Goal: Information Seeking & Learning: Learn about a topic

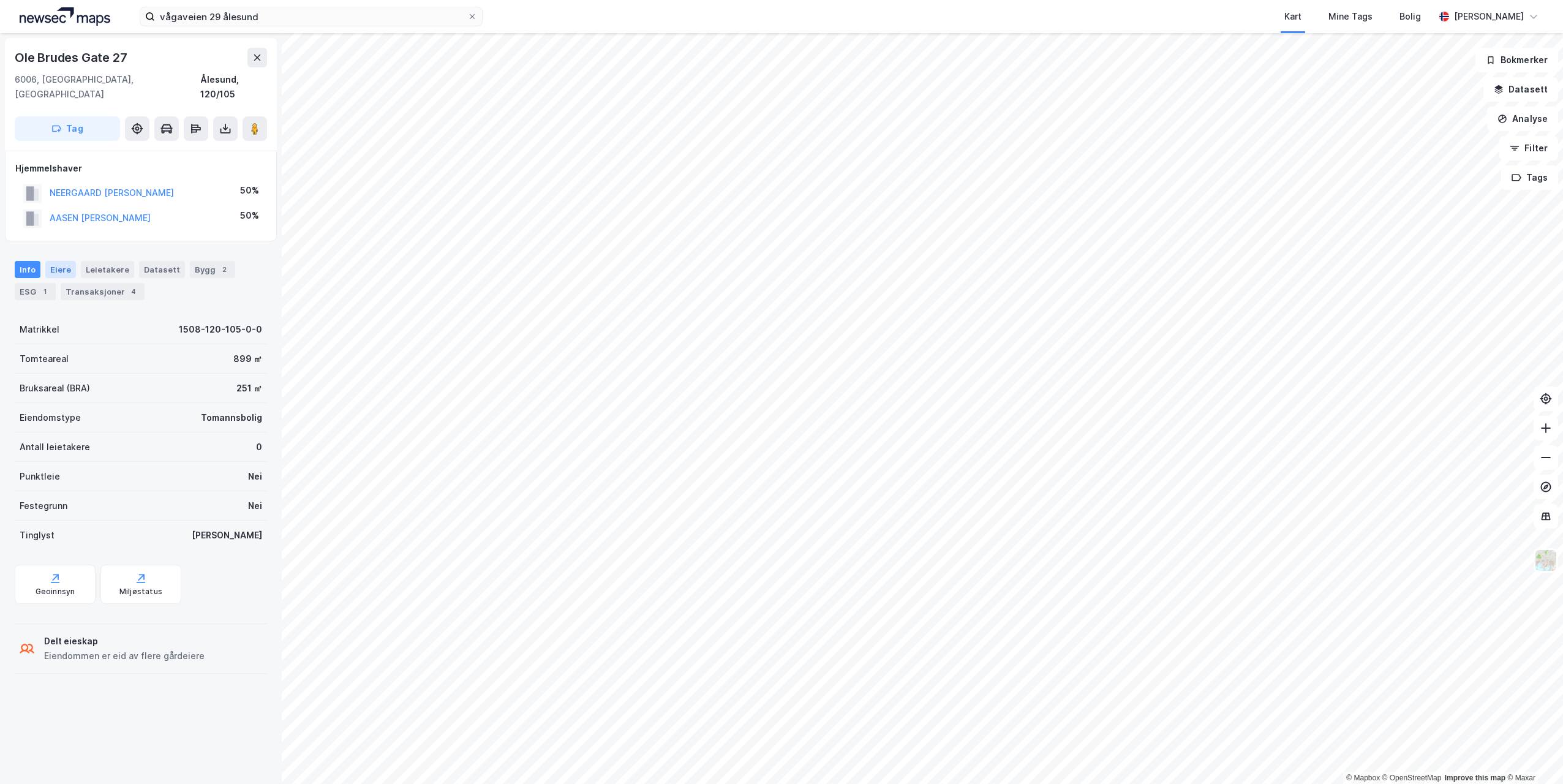
click at [56, 261] on div "Eiere" at bounding box center [60, 270] width 30 height 17
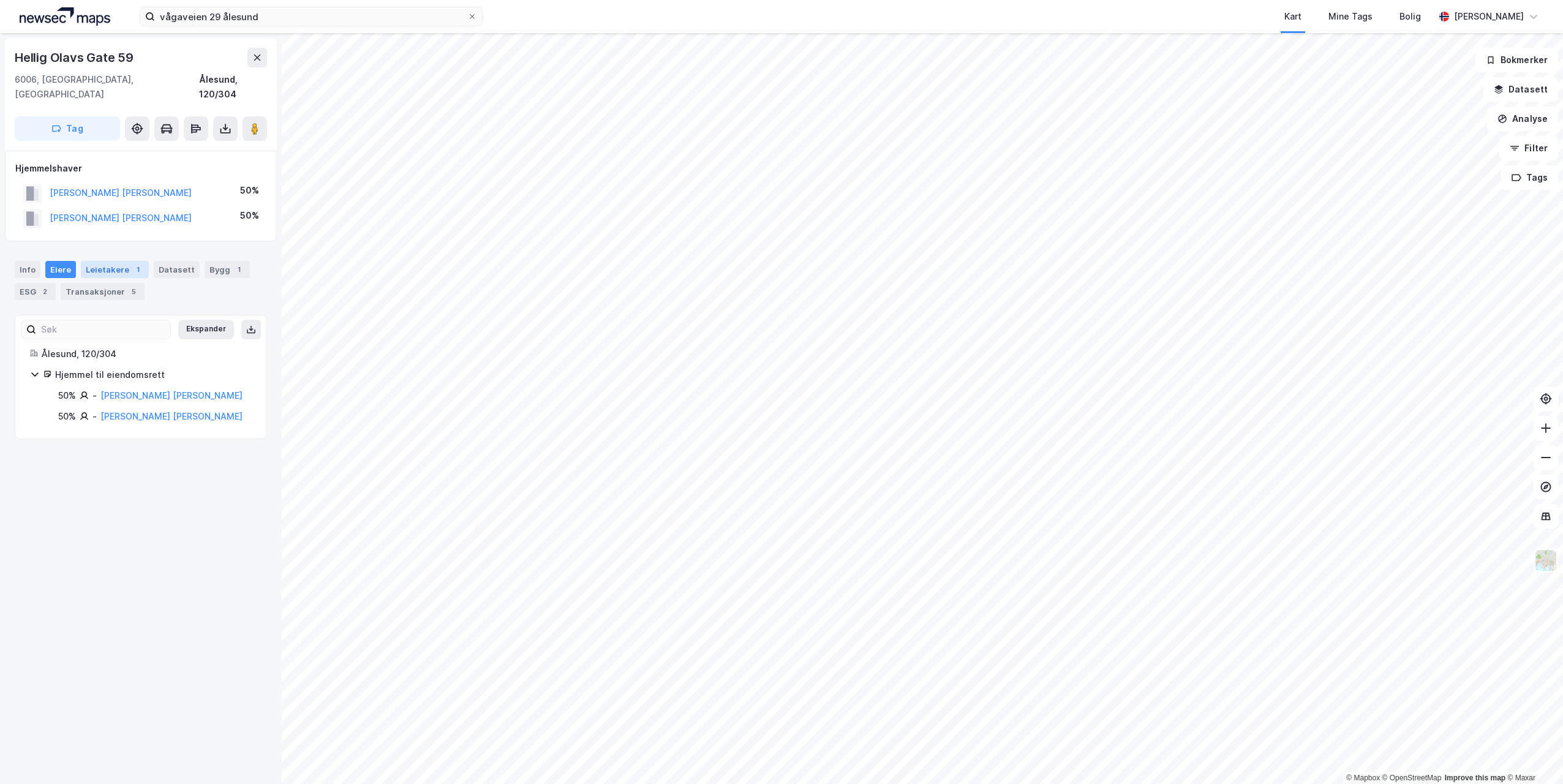
click at [99, 261] on div "Leietakere 1" at bounding box center [115, 270] width 68 height 17
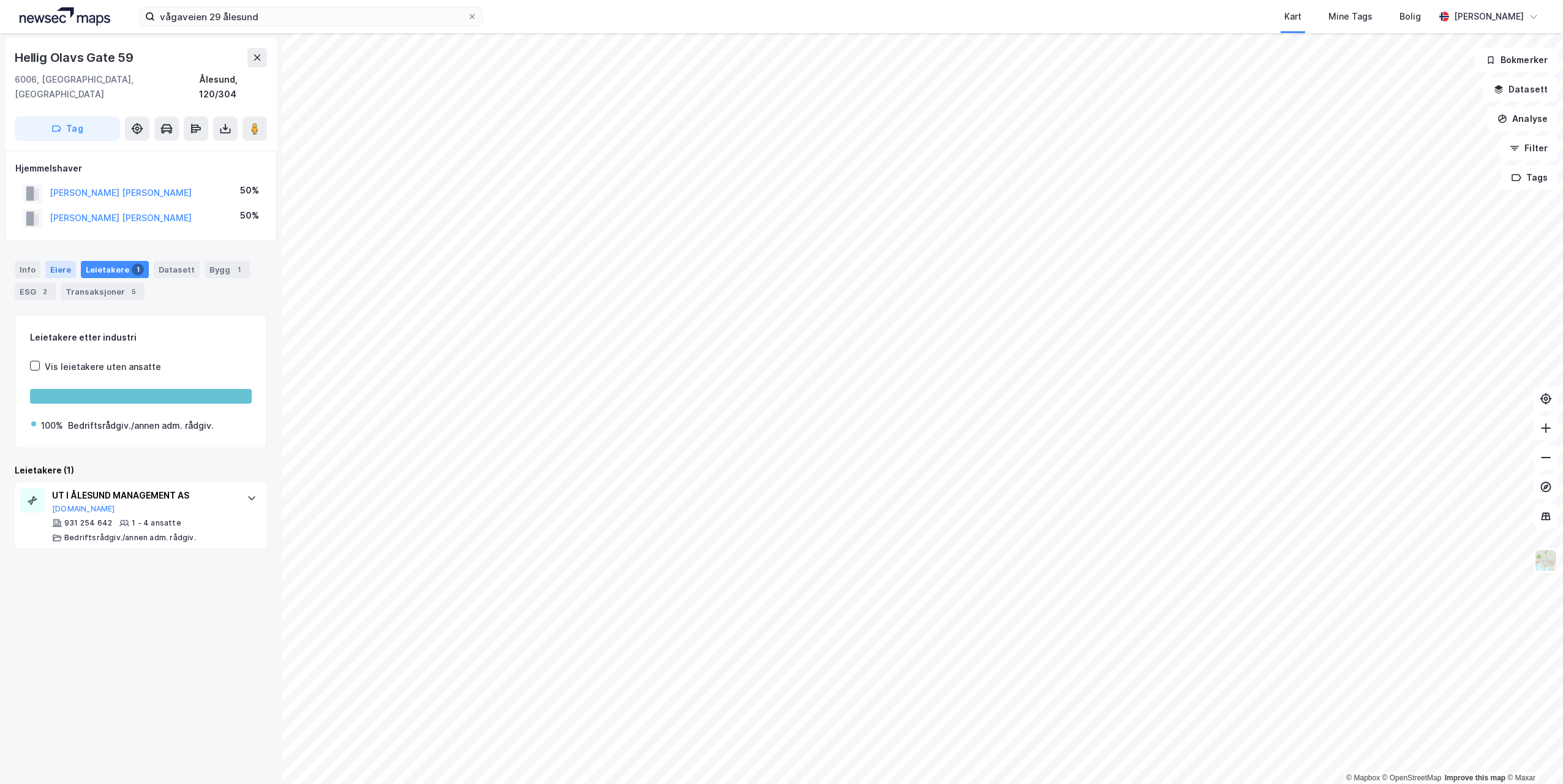
click at [52, 261] on div "Eiere" at bounding box center [60, 270] width 30 height 17
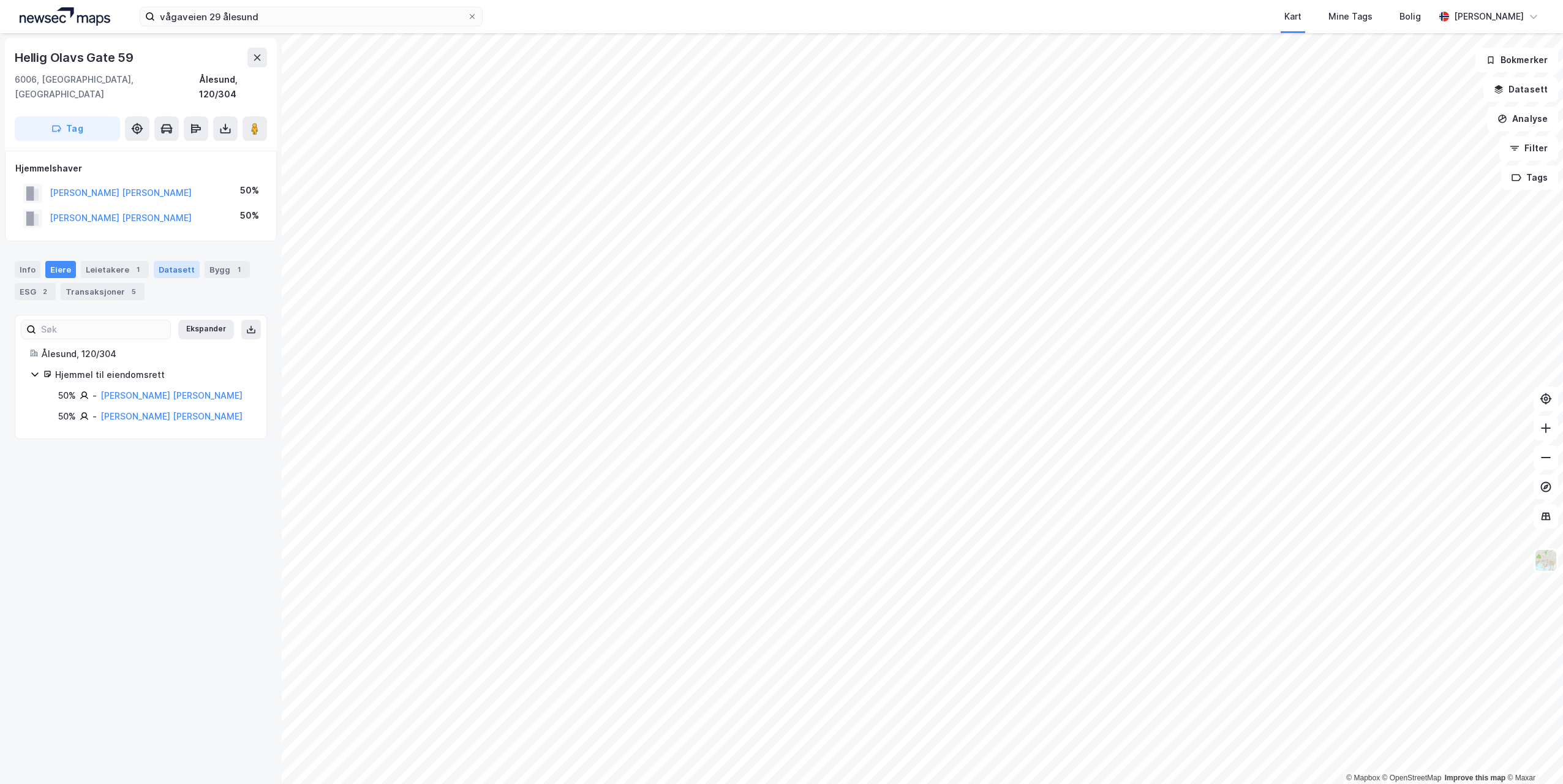
click at [166, 261] on div "Datasett" at bounding box center [176, 270] width 46 height 17
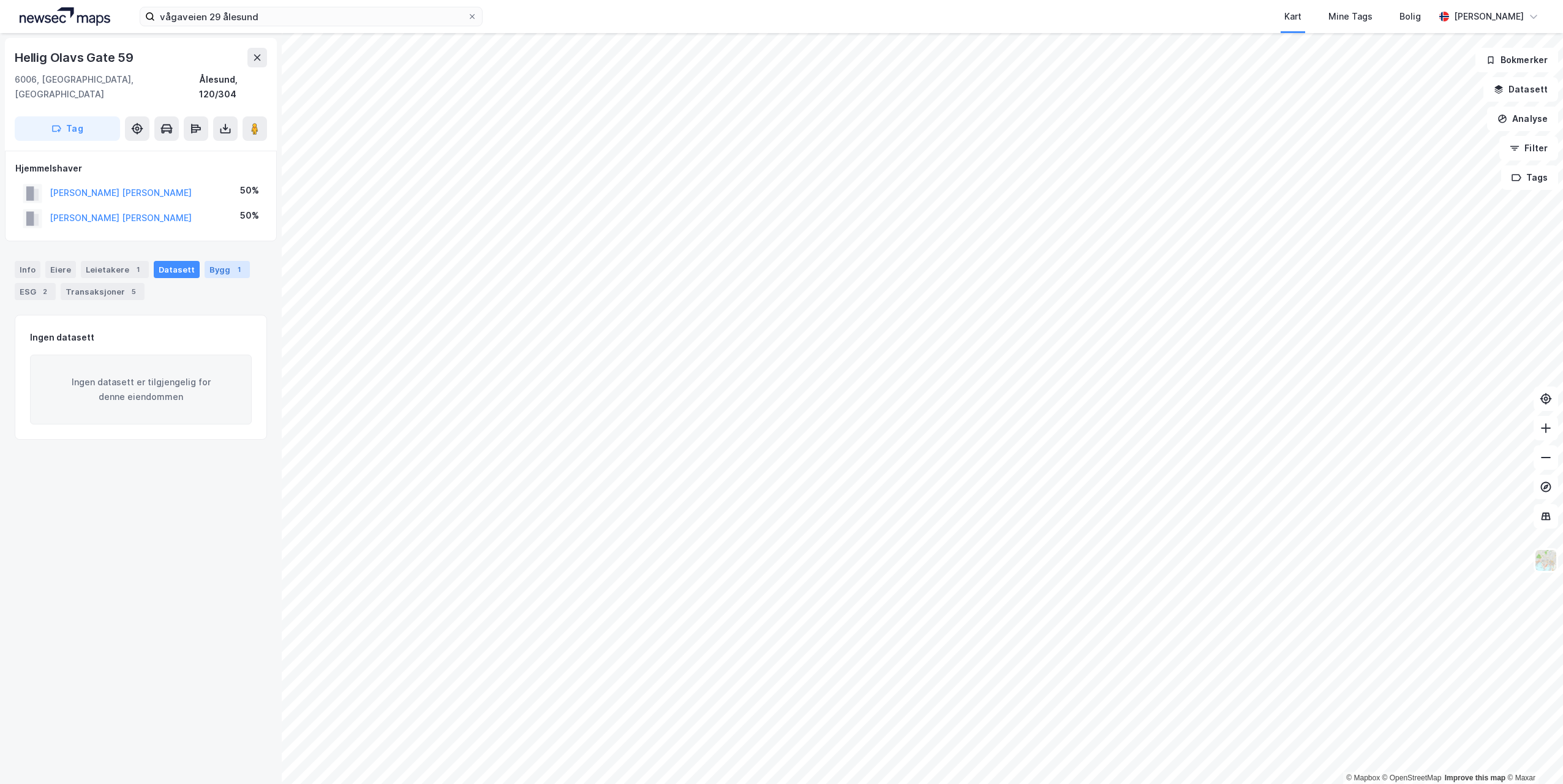
click at [213, 261] on div "Bygg 1" at bounding box center [227, 270] width 45 height 17
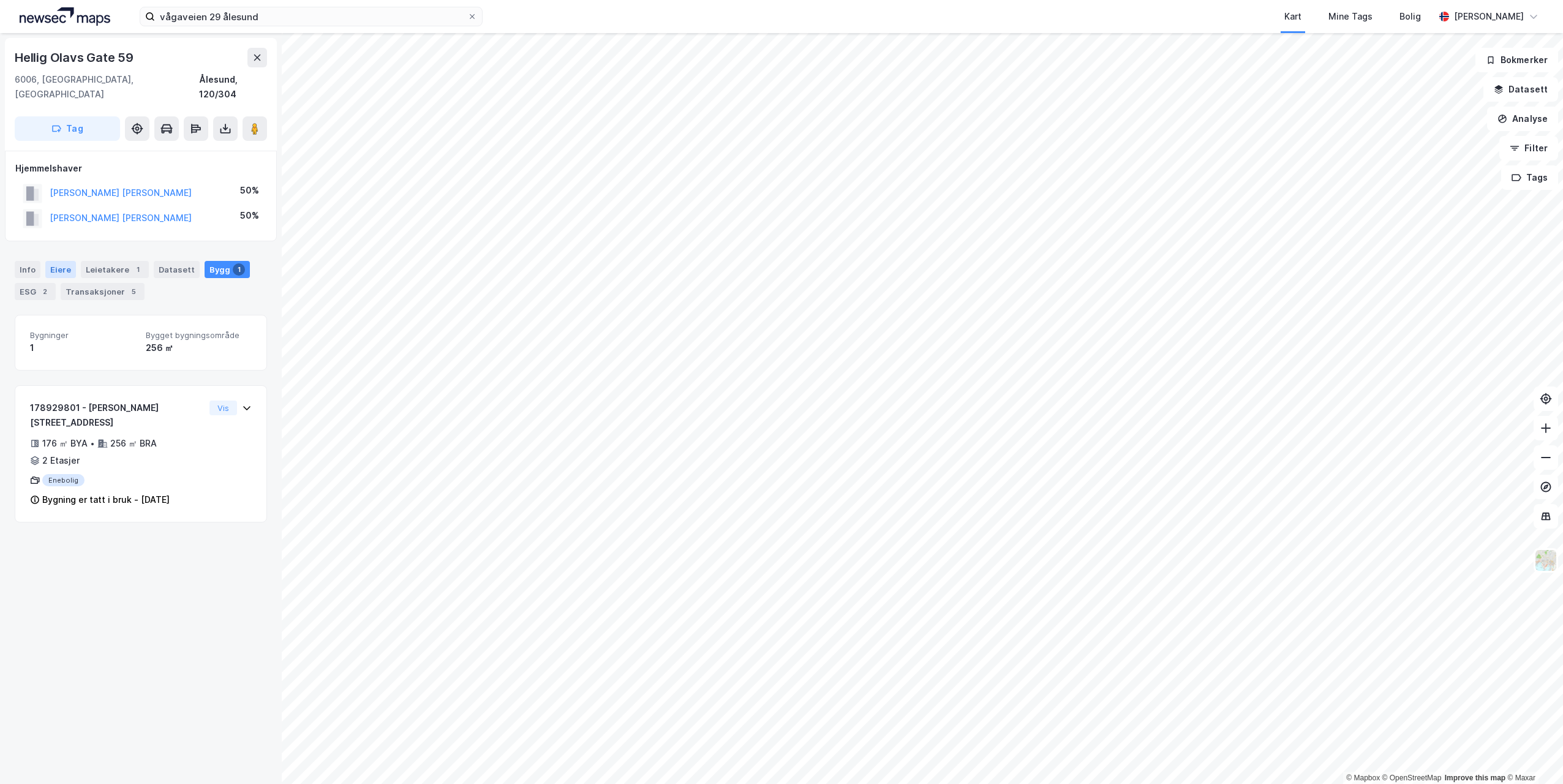
click at [45, 261] on div "Eiere" at bounding box center [60, 270] width 30 height 17
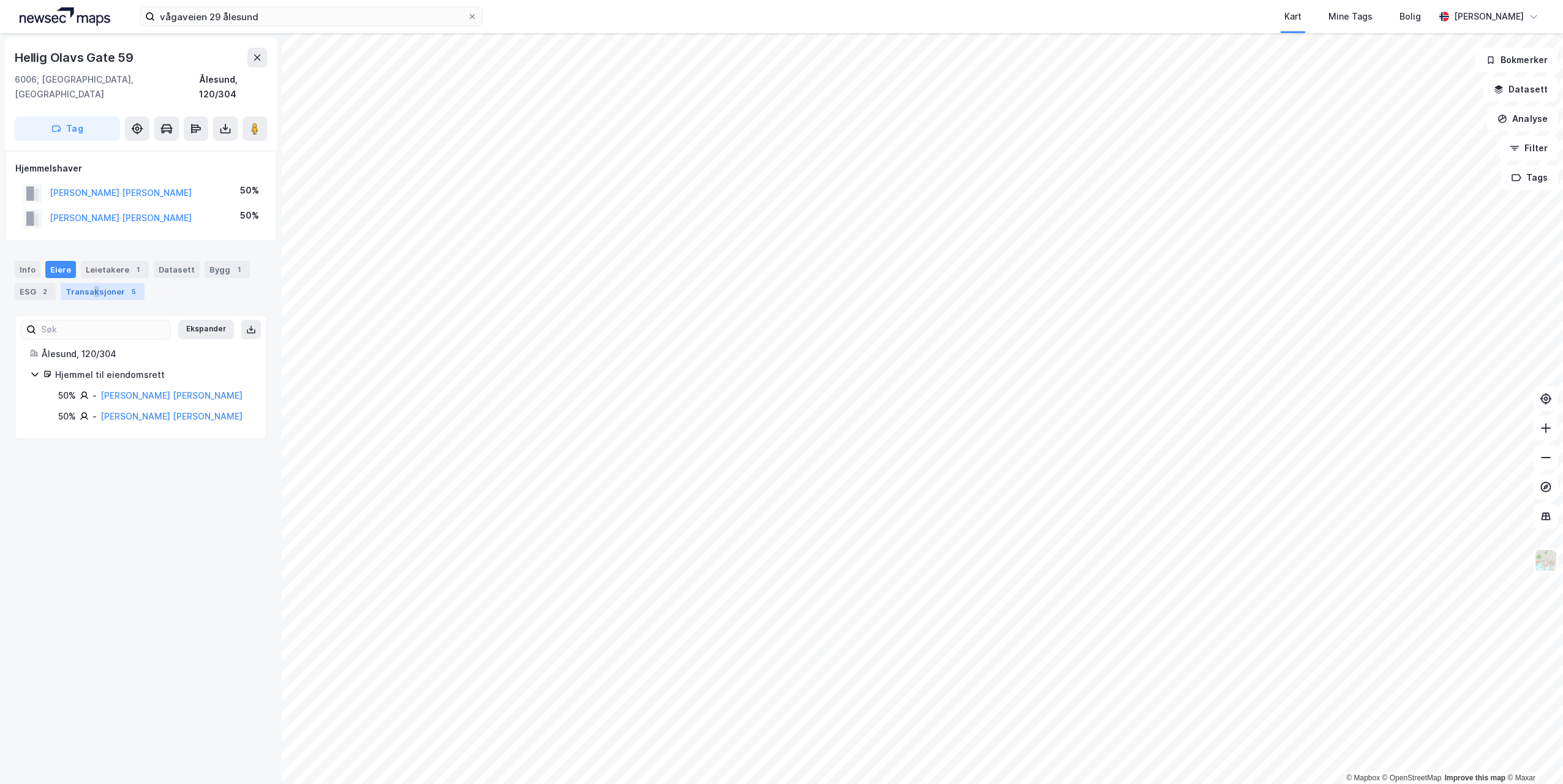
click at [93, 283] on div "Transaksjoner 5" at bounding box center [102, 292] width 84 height 17
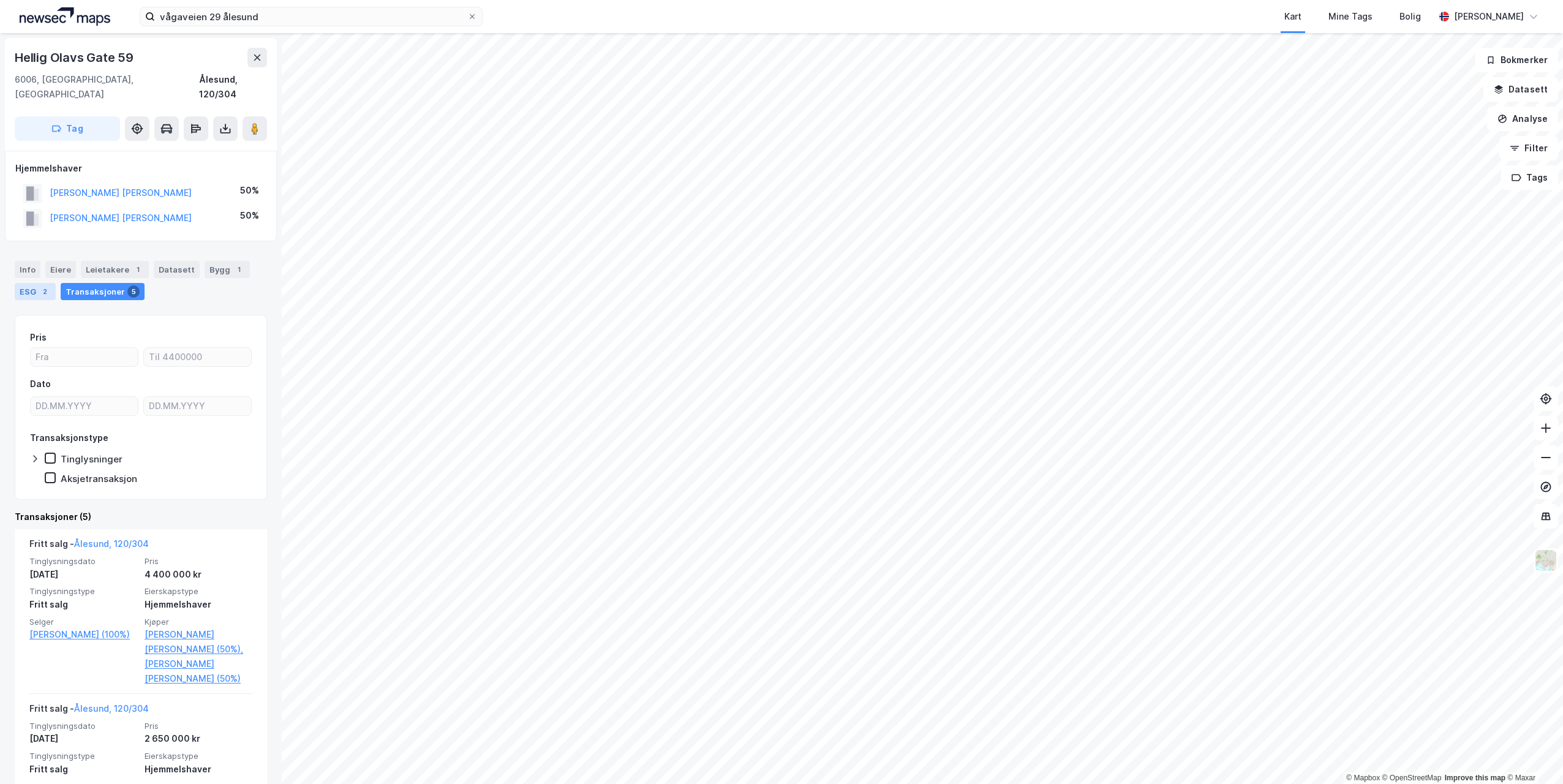
drag, startPoint x: 93, startPoint y: 275, endPoint x: 43, endPoint y: 275, distance: 50.0
click at [43, 285] on div "2" at bounding box center [45, 291] width 12 height 12
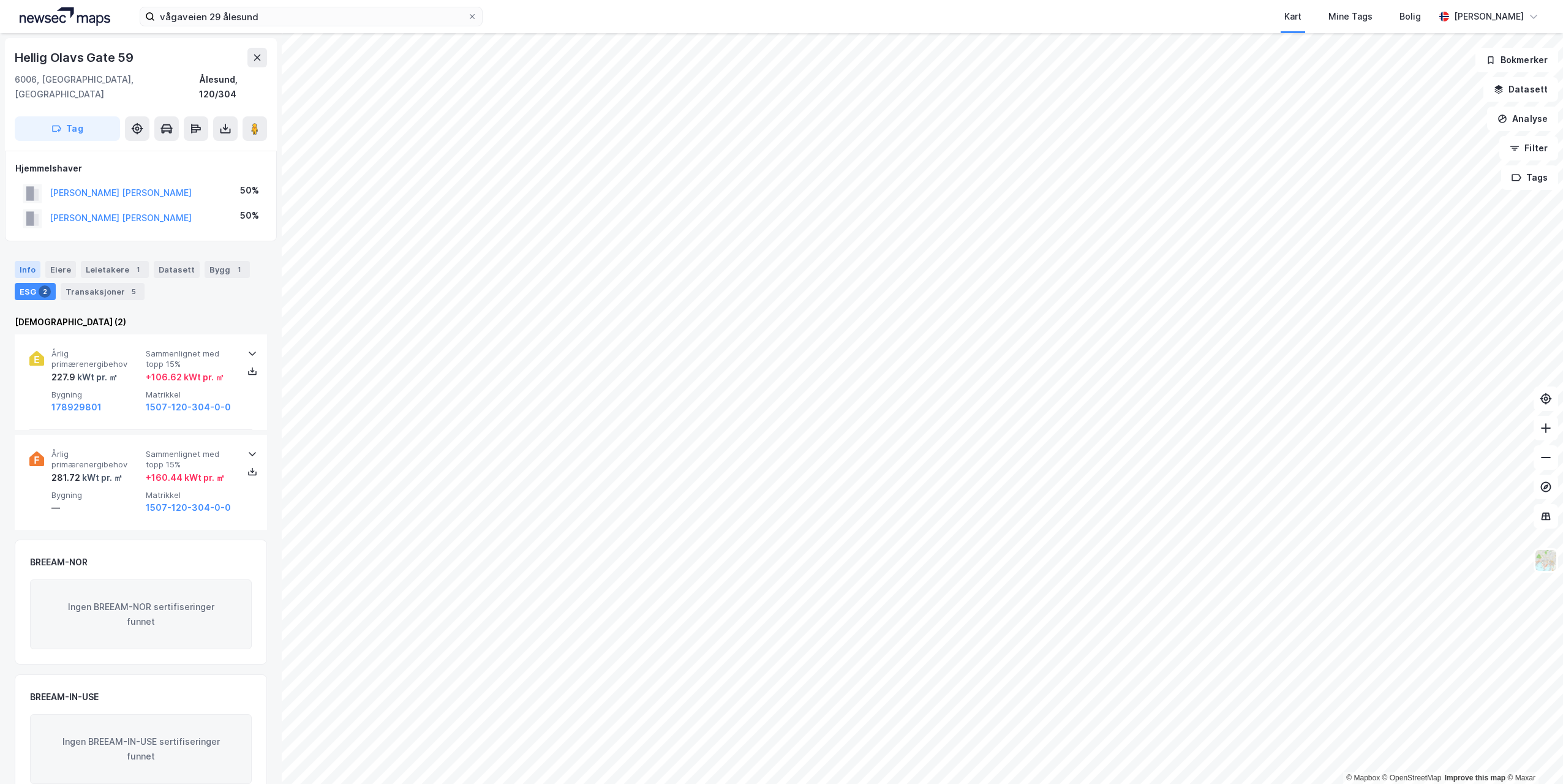
click at [27, 261] on div "Info" at bounding box center [28, 270] width 26 height 17
